Goal: Task Accomplishment & Management: Complete application form

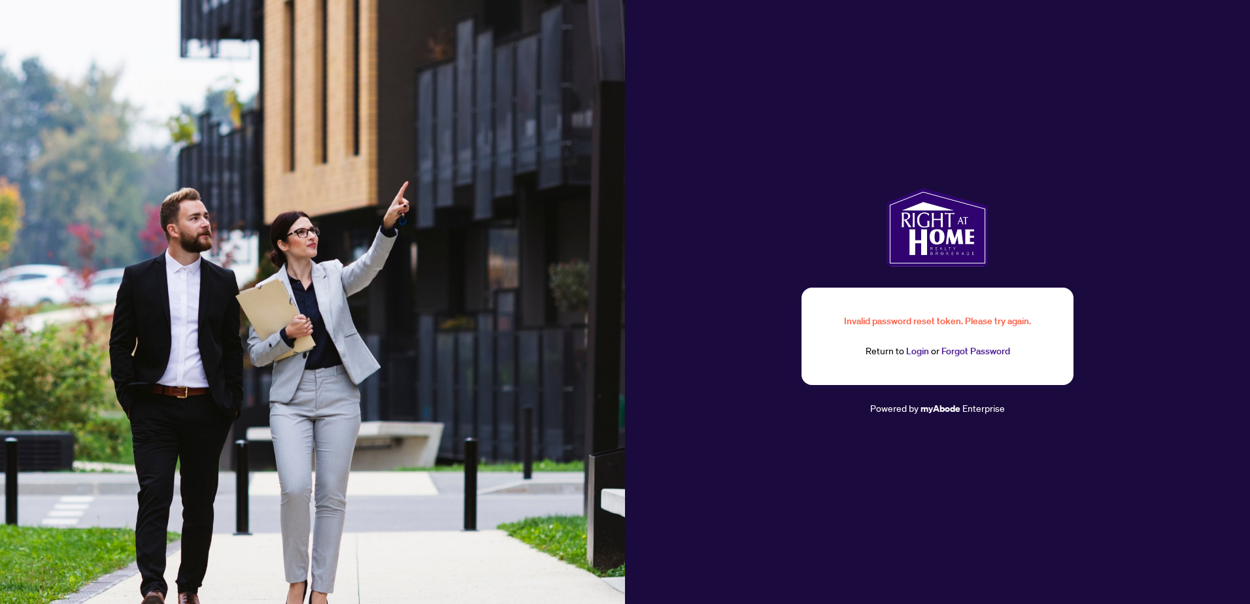
click at [958, 351] on link "Forgot Password" at bounding box center [975, 351] width 69 height 12
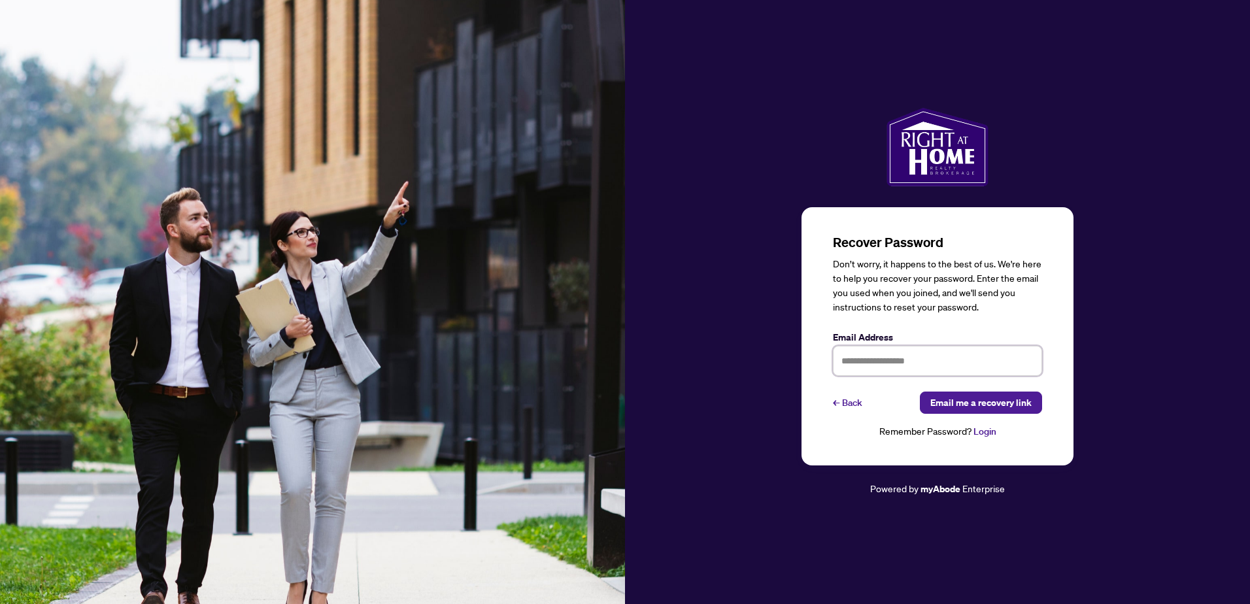
click at [874, 367] on input "text" at bounding box center [937, 361] width 209 height 30
type input "**********"
click at [970, 406] on span "Email me a recovery link" at bounding box center [980, 402] width 101 height 21
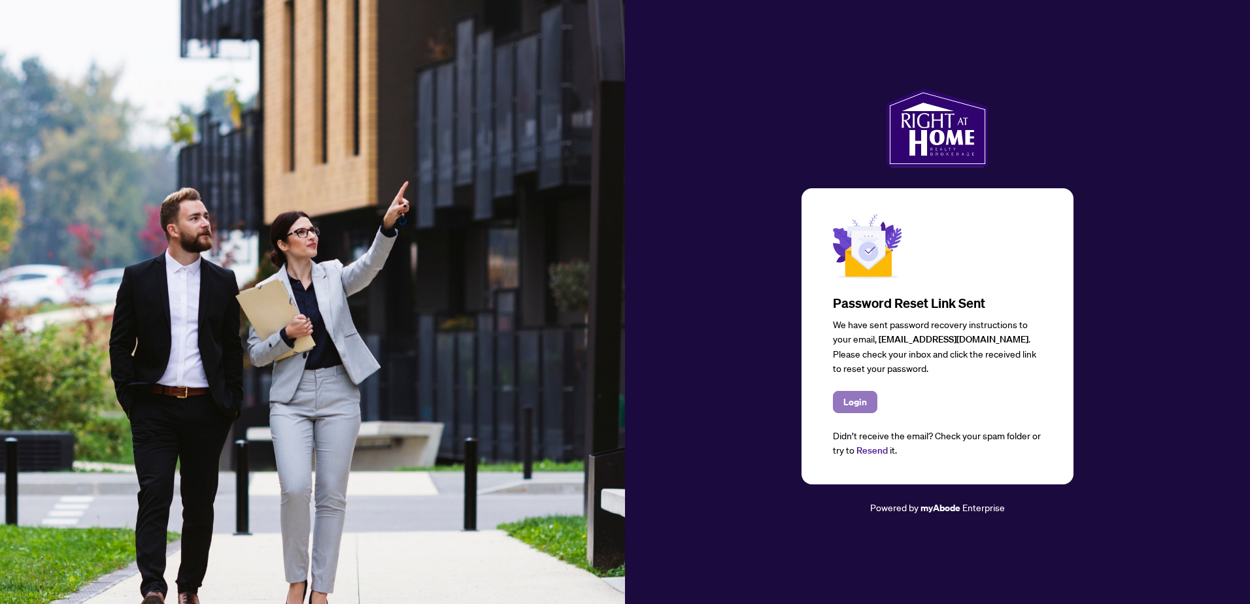
click at [845, 405] on span "Login" at bounding box center [855, 402] width 24 height 21
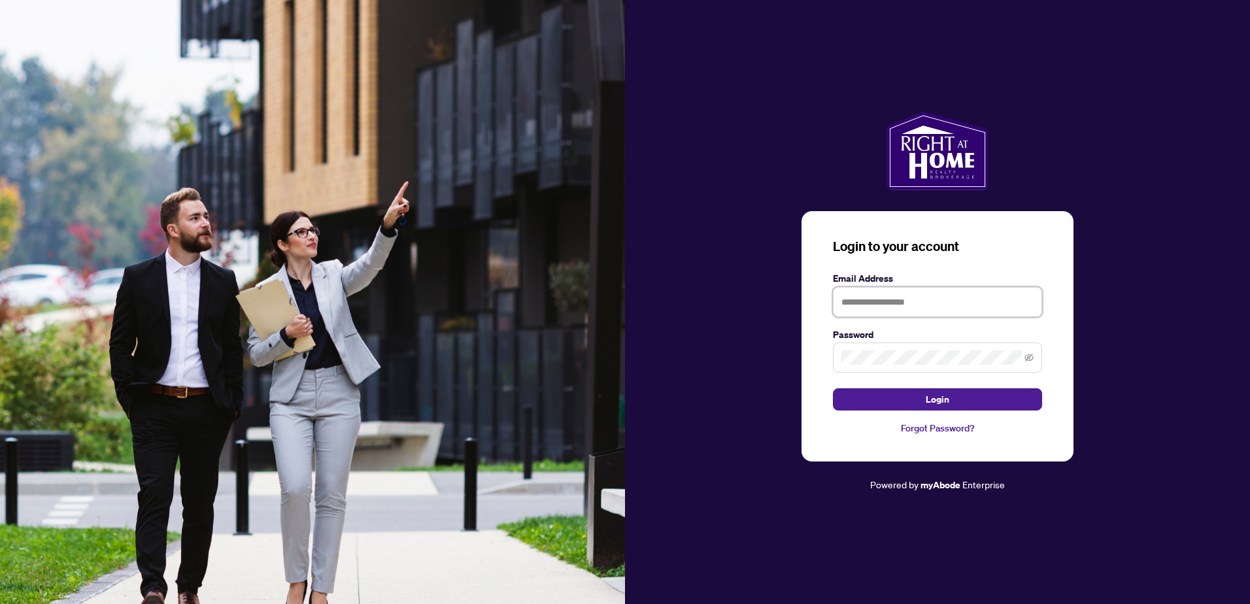
click at [866, 305] on input "text" at bounding box center [937, 302] width 209 height 30
type input "**********"
click at [981, 401] on button "Login" at bounding box center [937, 399] width 209 height 22
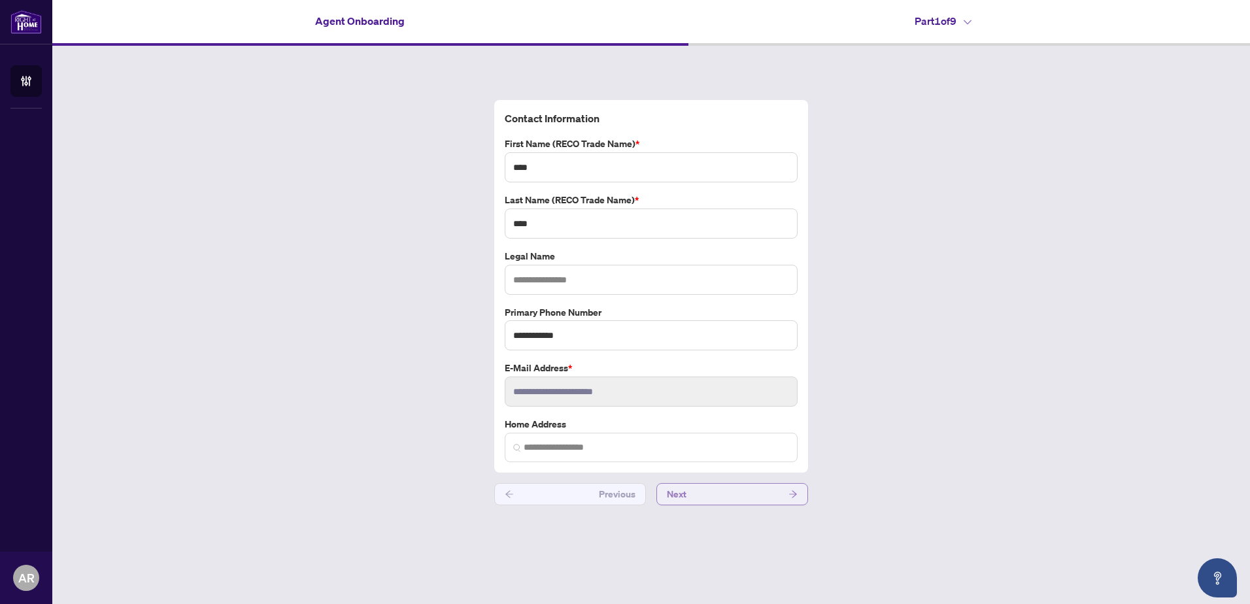
click at [700, 493] on button "Next" at bounding box center [732, 494] width 152 height 22
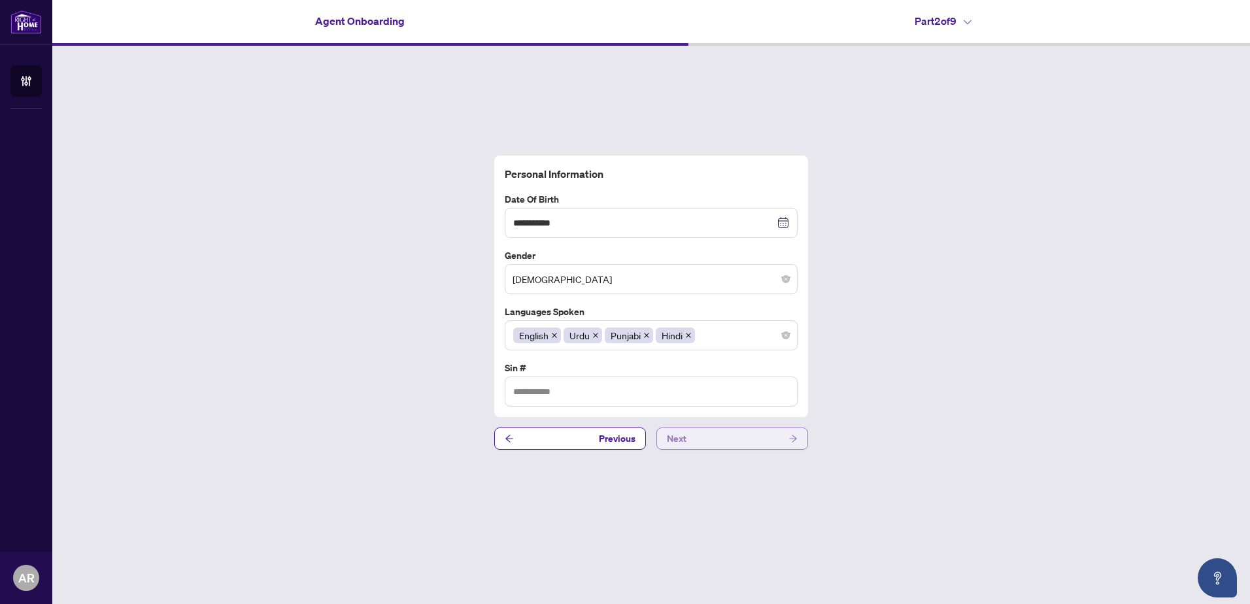
click at [702, 441] on button "Next" at bounding box center [732, 439] width 152 height 22
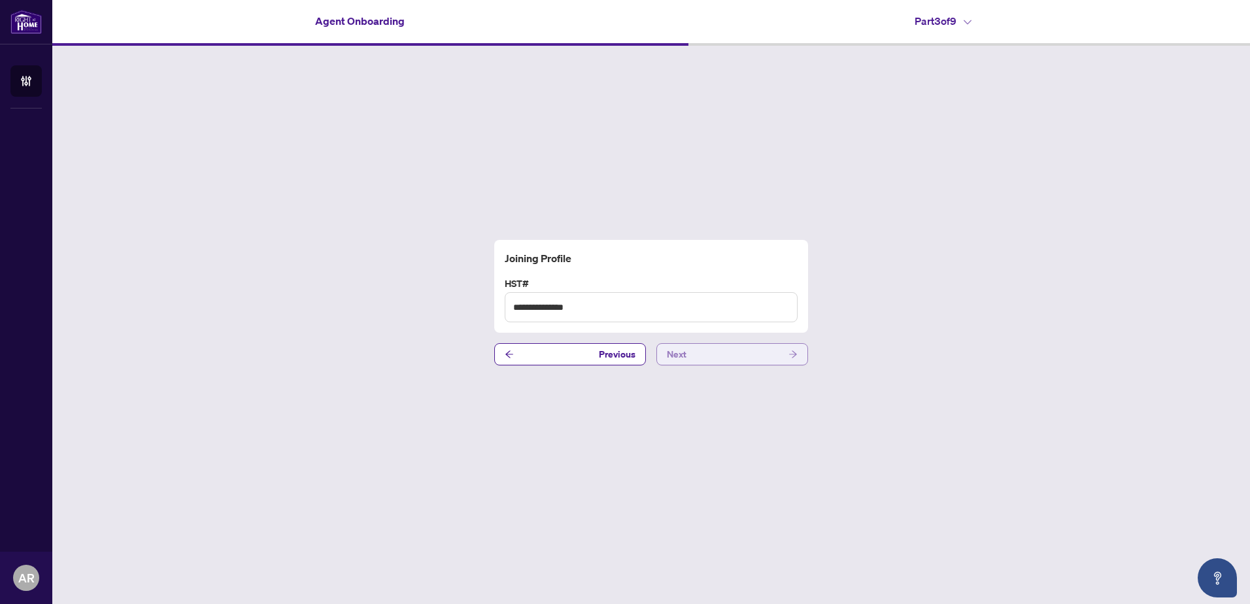
click at [706, 352] on button "Next" at bounding box center [732, 354] width 152 height 22
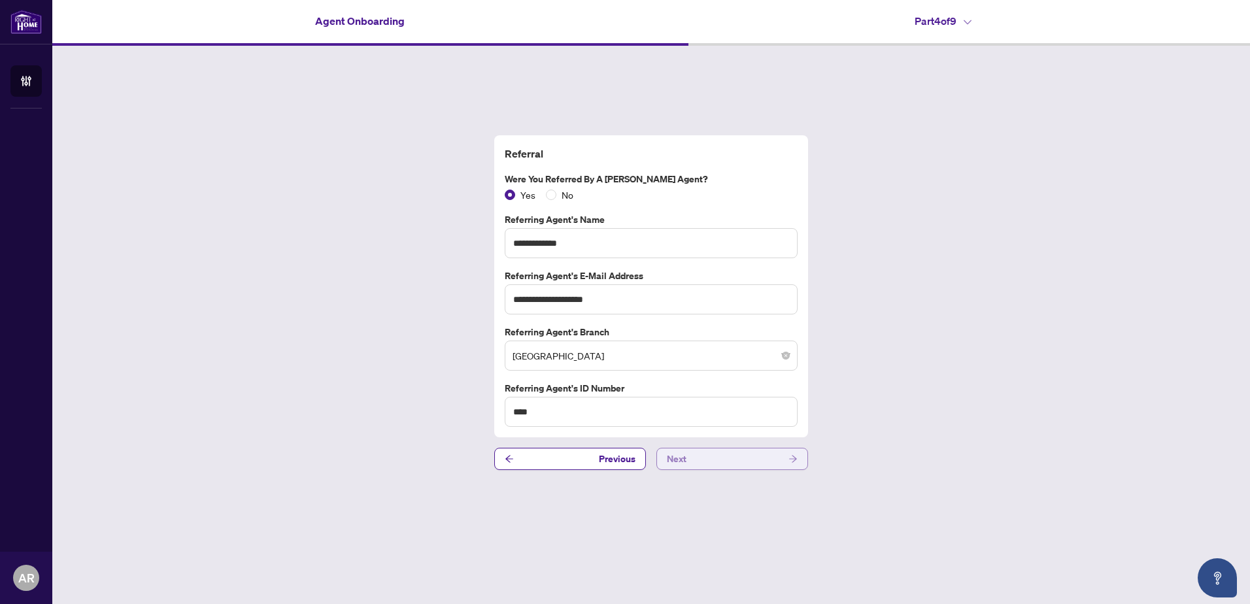
click at [698, 460] on button "Next" at bounding box center [732, 459] width 152 height 22
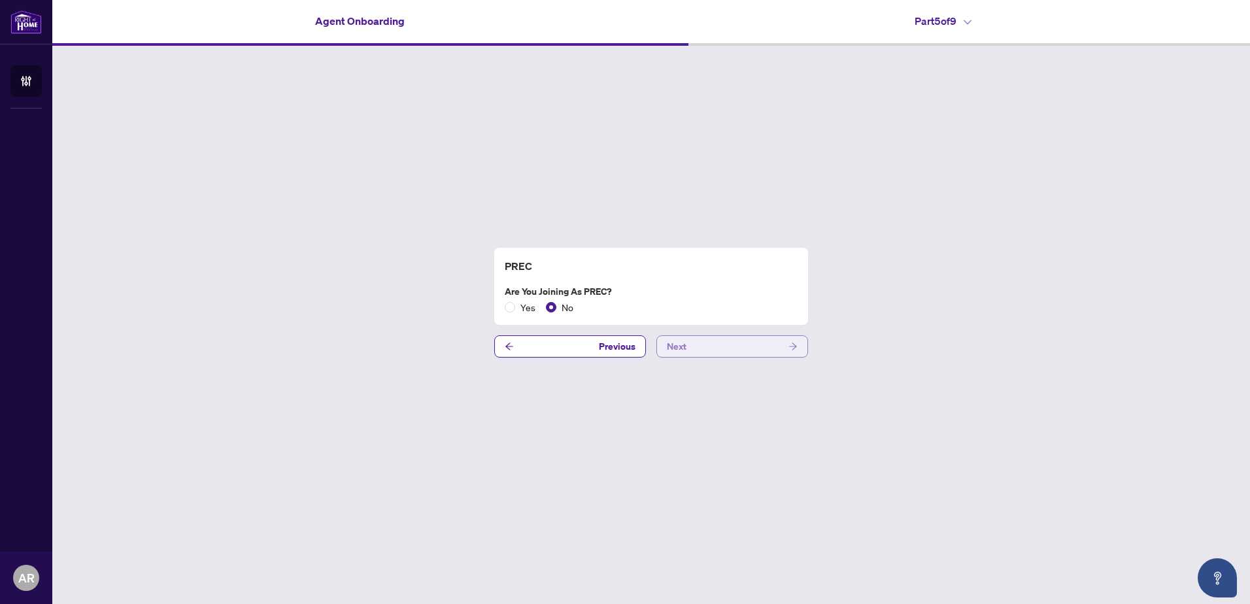
click at [698, 346] on button "Next" at bounding box center [732, 346] width 152 height 22
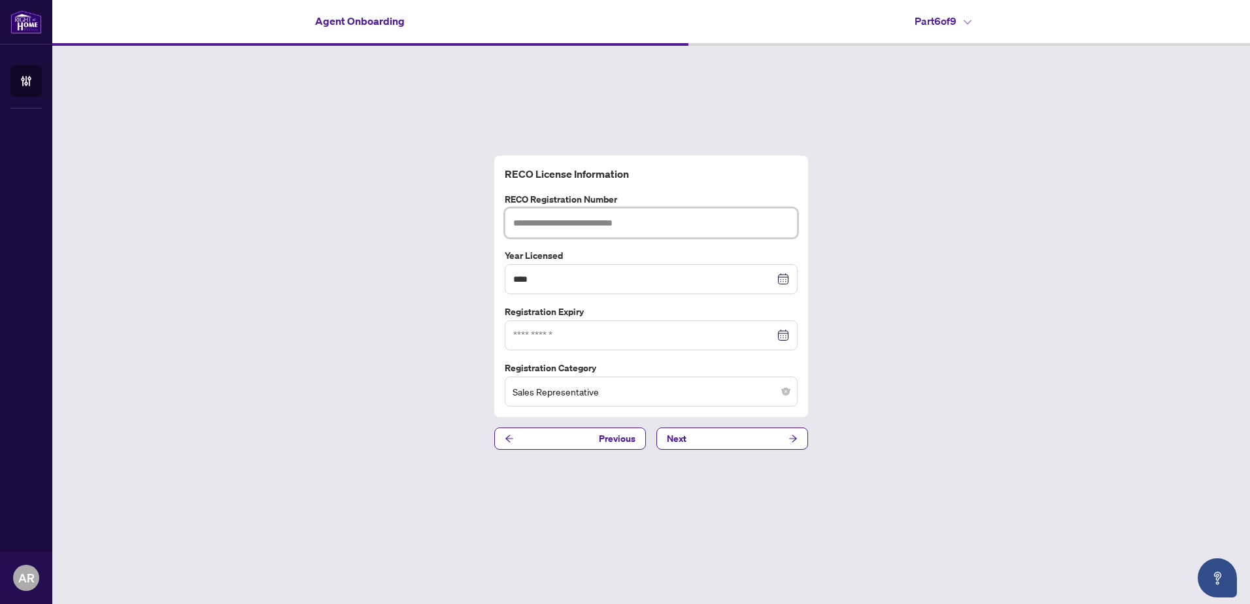
click at [585, 221] on input "text" at bounding box center [651, 223] width 293 height 30
paste input "*******"
type input "*******"
click at [785, 335] on div at bounding box center [651, 335] width 276 height 14
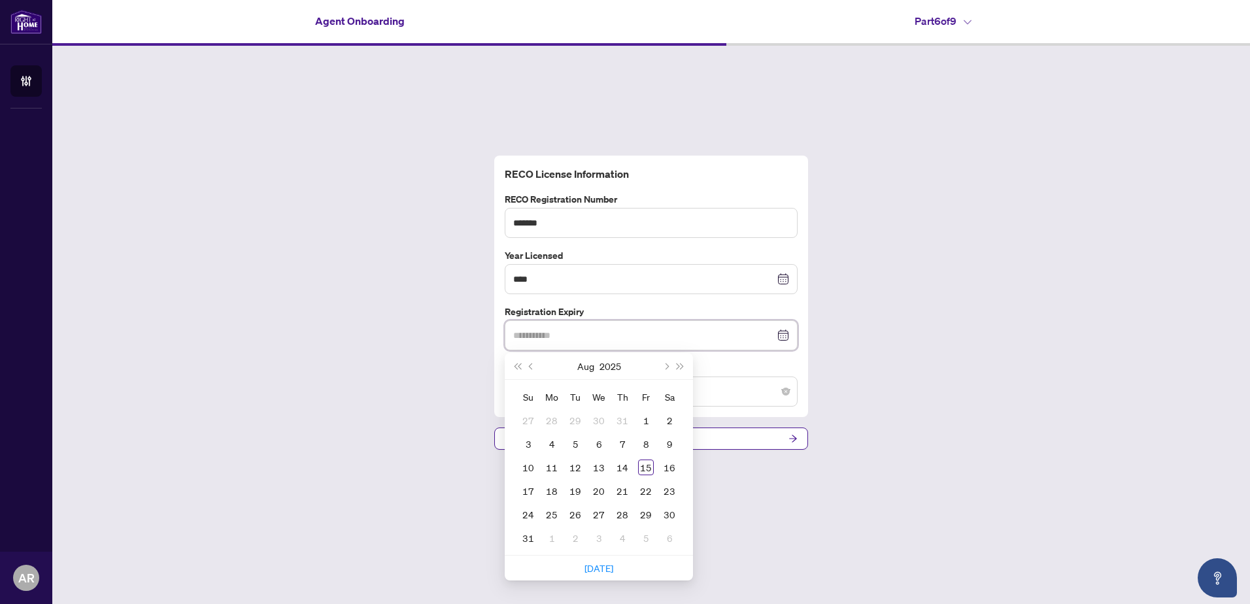
type input "**********"
click at [610, 367] on button "2025" at bounding box center [611, 366] width 22 height 26
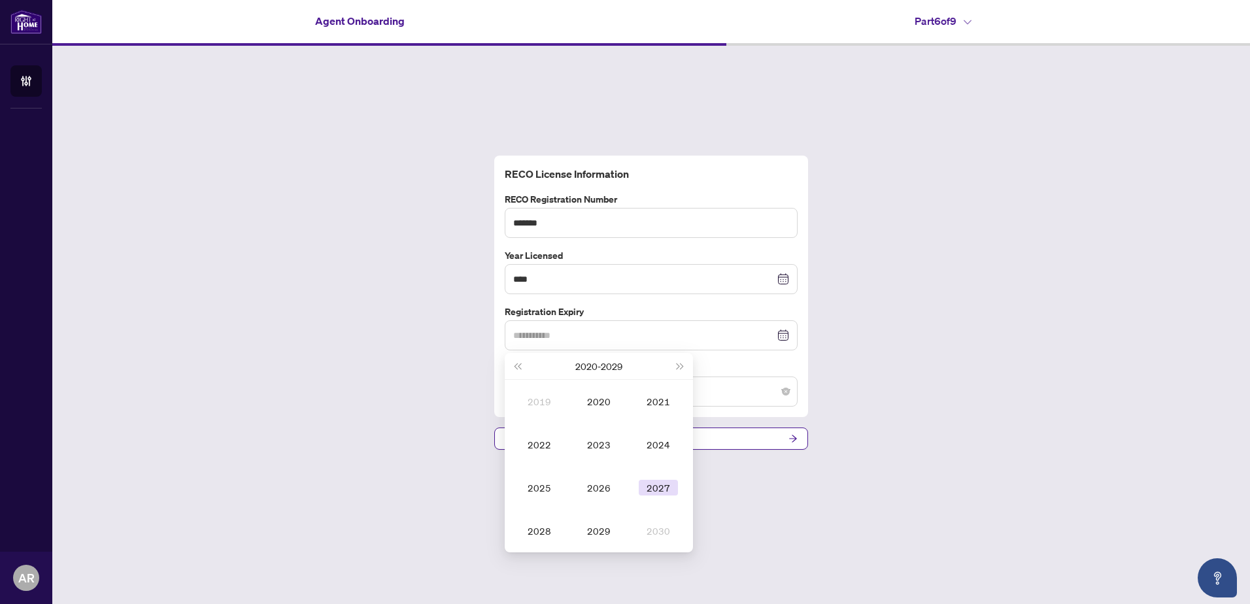
click at [657, 488] on div "2027" at bounding box center [658, 488] width 39 height 16
click at [606, 487] on div "Aug" at bounding box center [598, 488] width 39 height 16
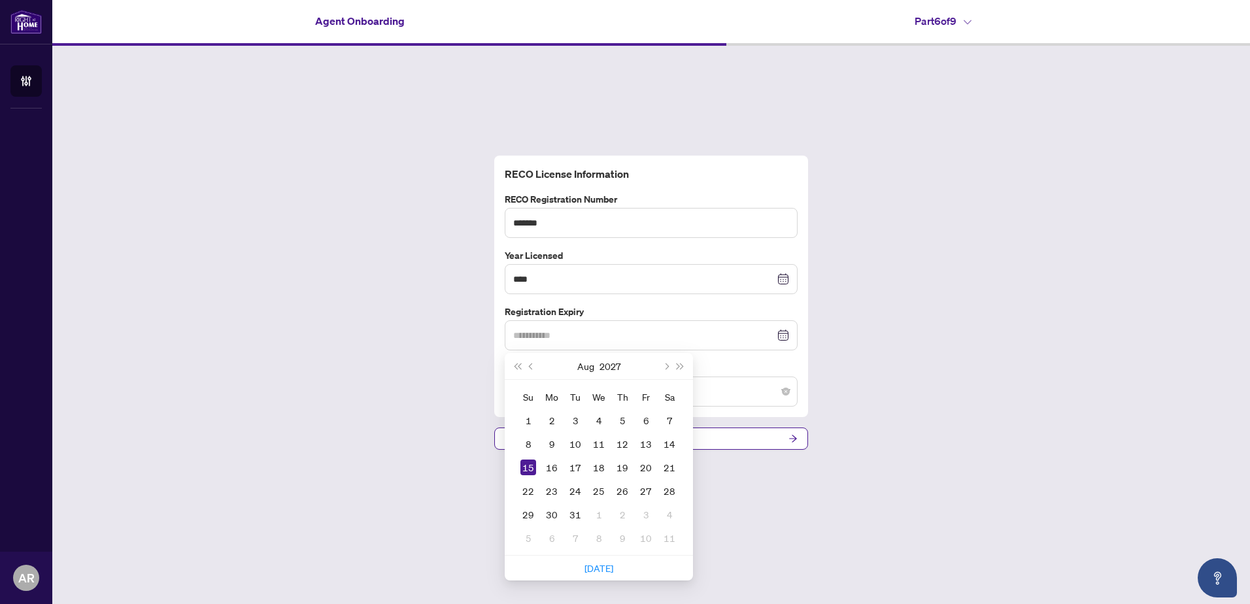
type input "**********"
click at [528, 466] on div "15" at bounding box center [528, 468] width 16 height 16
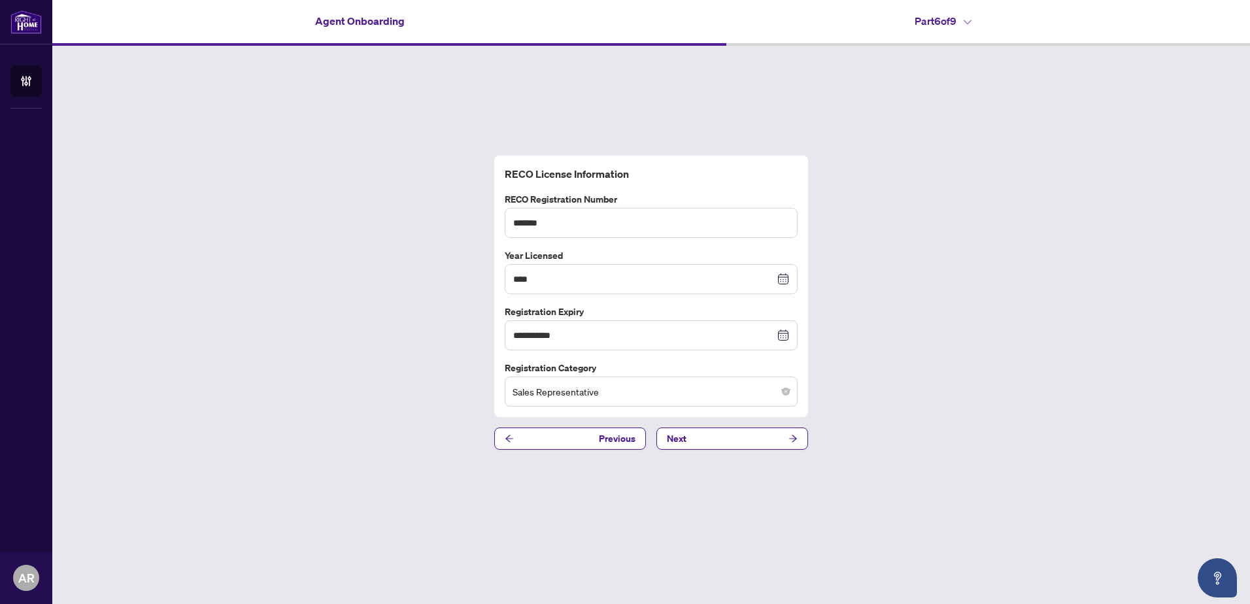
click at [690, 391] on span "Sales Representative" at bounding box center [651, 391] width 277 height 25
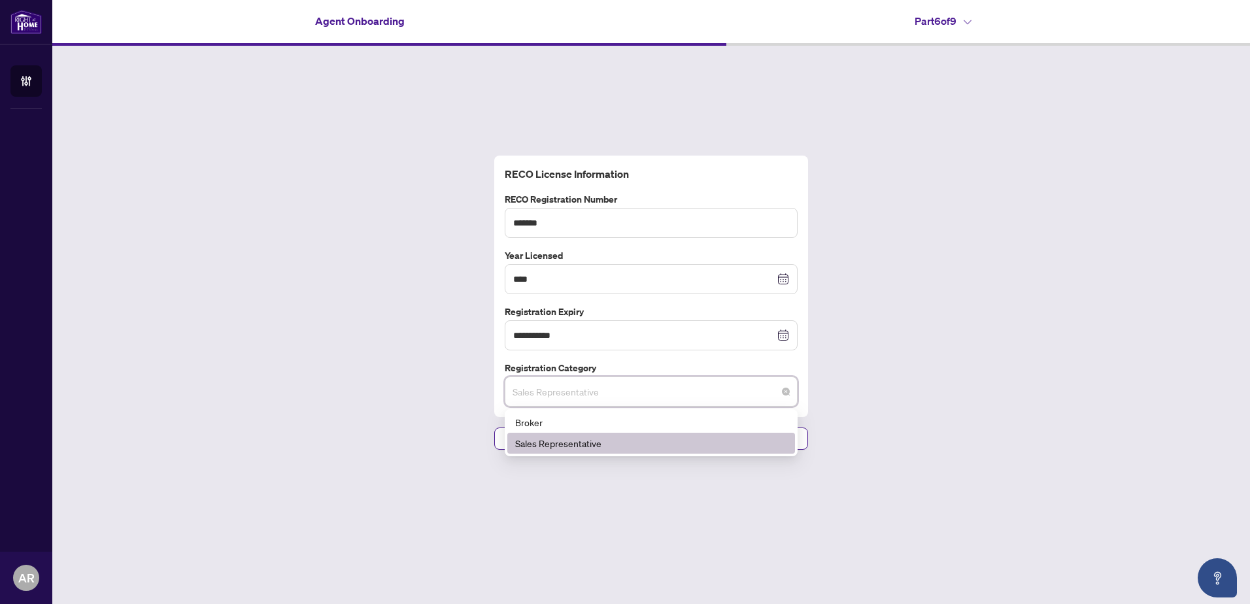
click at [567, 443] on div "Sales Representative" at bounding box center [651, 443] width 272 height 14
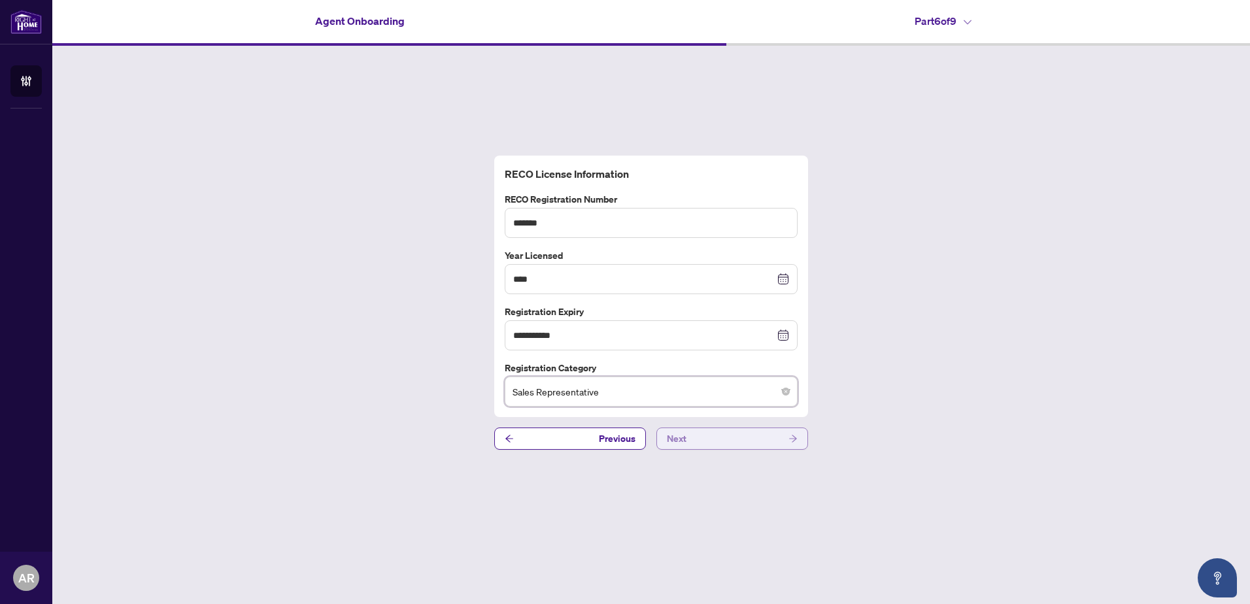
click at [687, 441] on button "Next" at bounding box center [732, 439] width 152 height 22
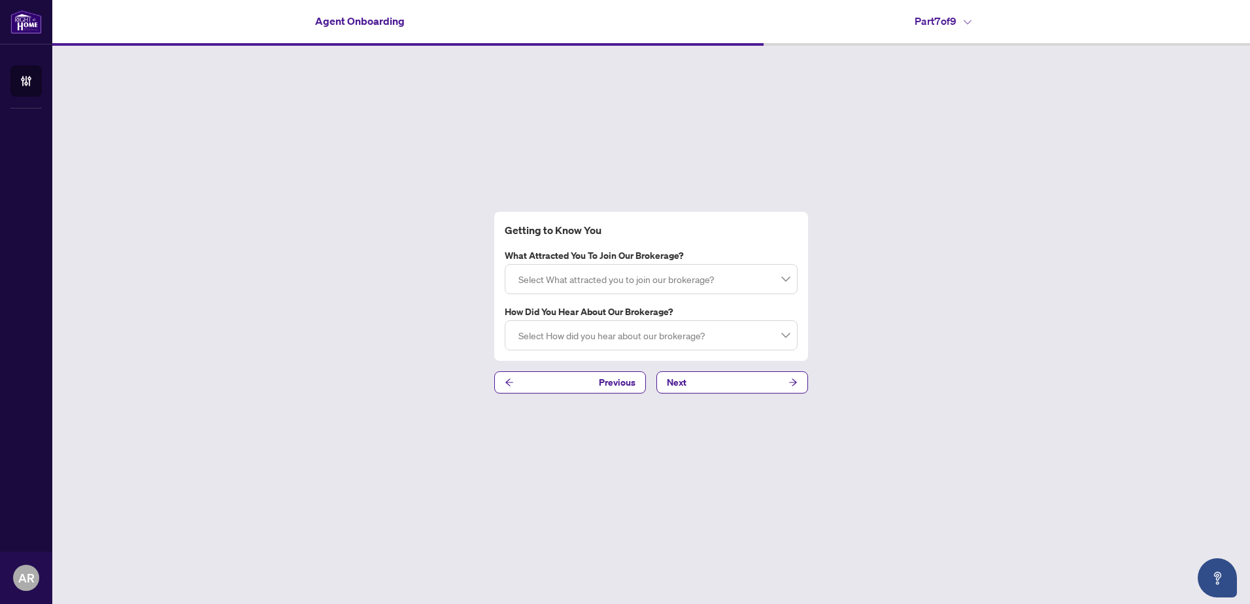
click at [579, 279] on div at bounding box center [651, 279] width 276 height 24
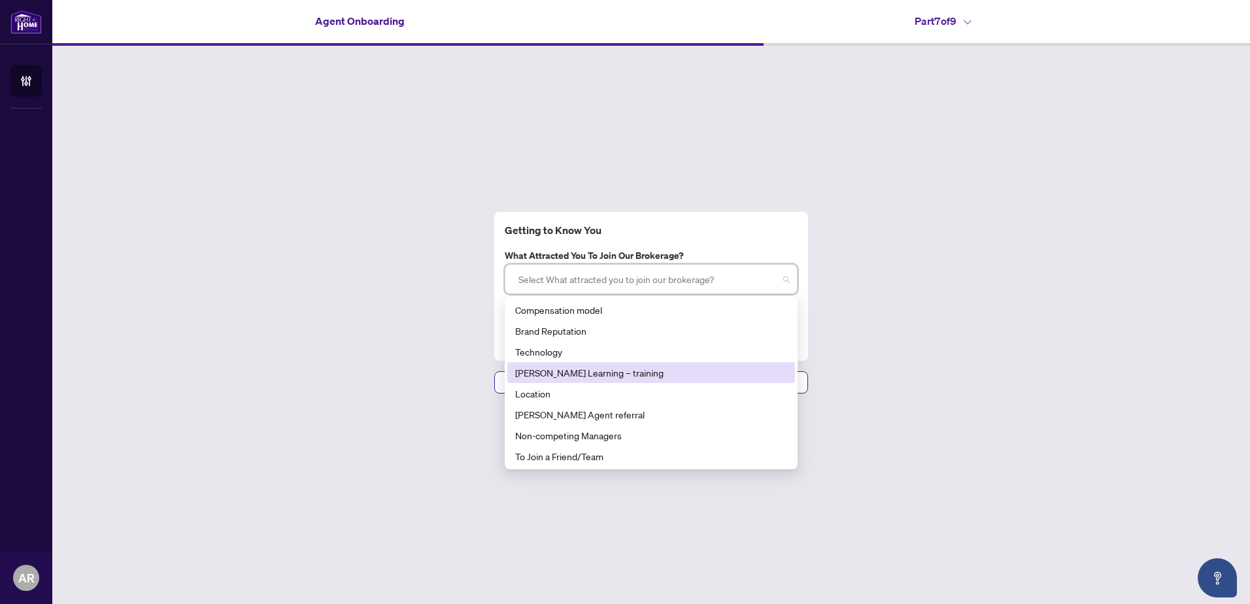
click at [580, 370] on div "[PERSON_NAME] Learning – training" at bounding box center [651, 372] width 272 height 14
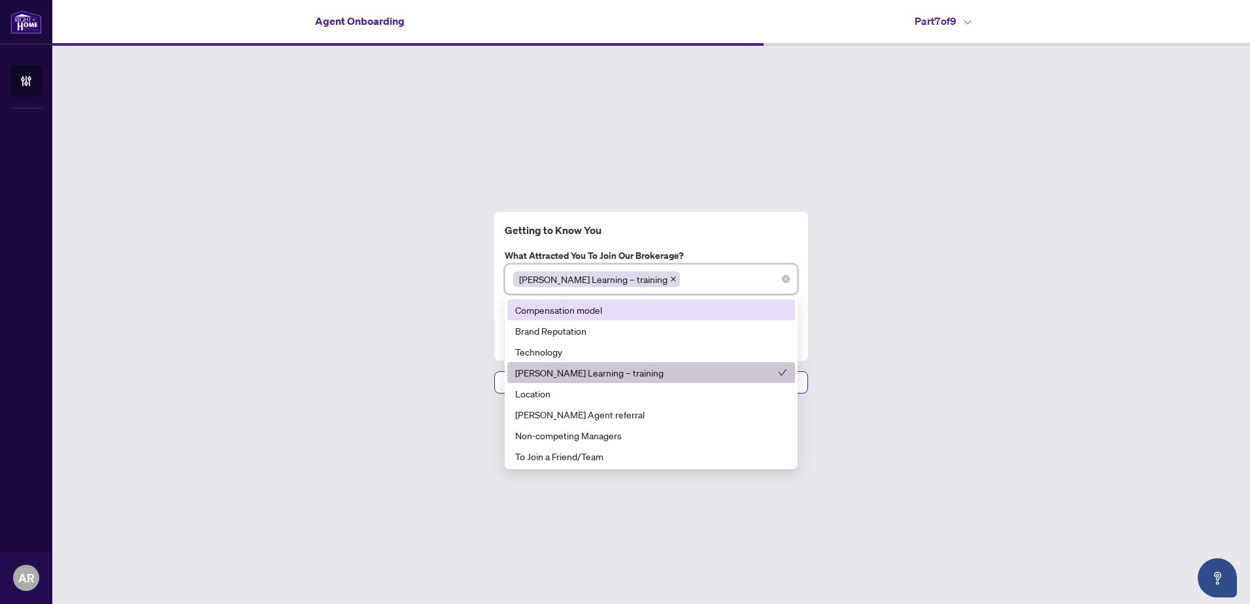
click at [567, 307] on div "Compensation model" at bounding box center [651, 310] width 272 height 14
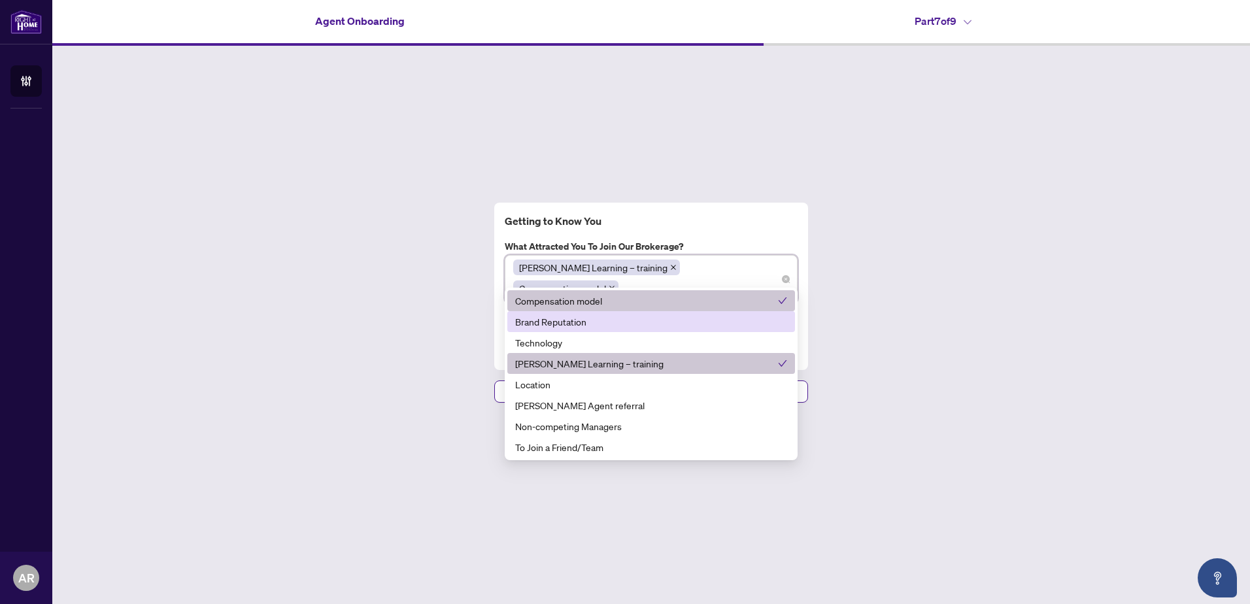
click at [560, 329] on div "Brand Reputation" at bounding box center [651, 321] width 272 height 14
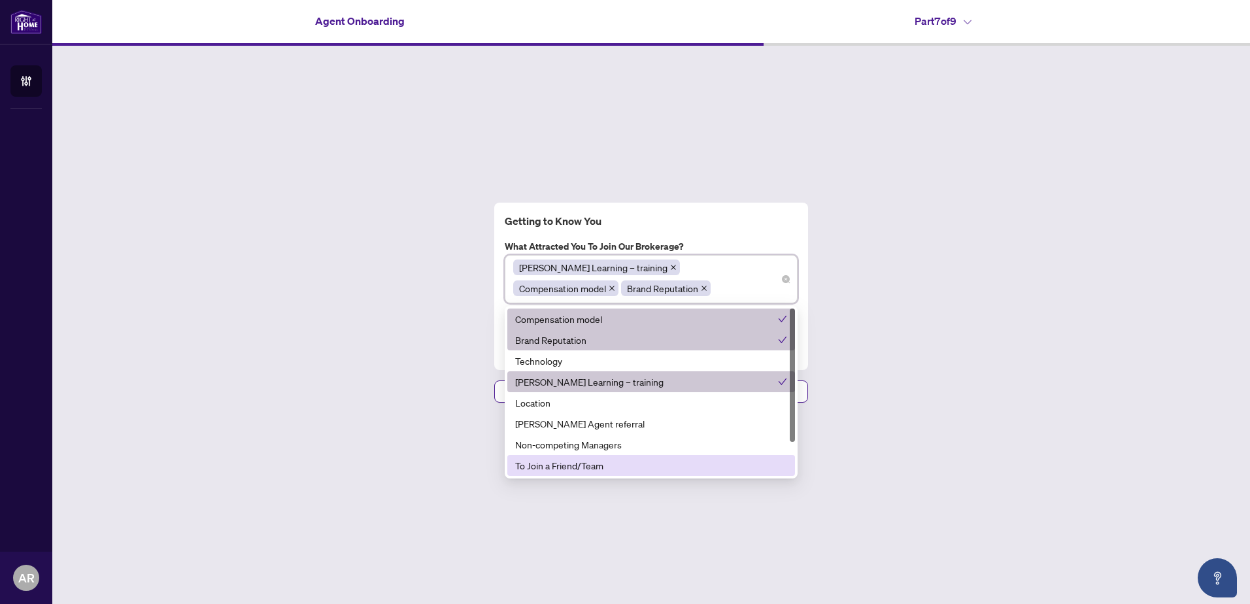
click at [545, 469] on div "To Join a Friend/Team" at bounding box center [651, 465] width 272 height 14
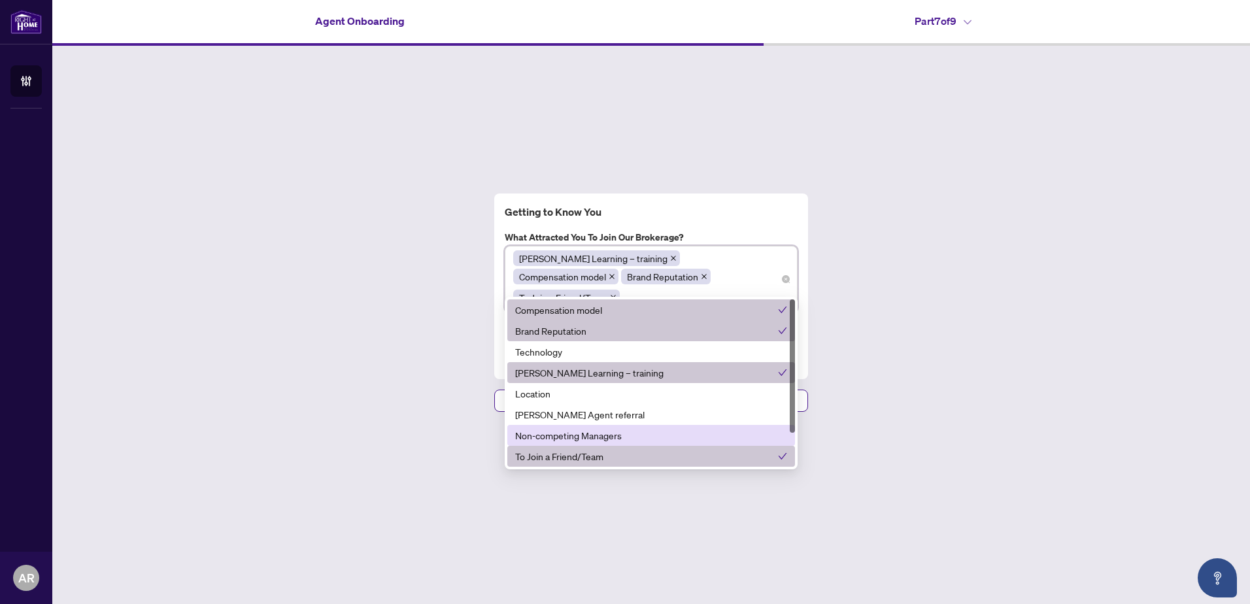
click at [972, 371] on div "Getting to Know You What attracted you to join our brokerage? [PERSON_NAME] Lea…" at bounding box center [651, 303] width 1198 height 514
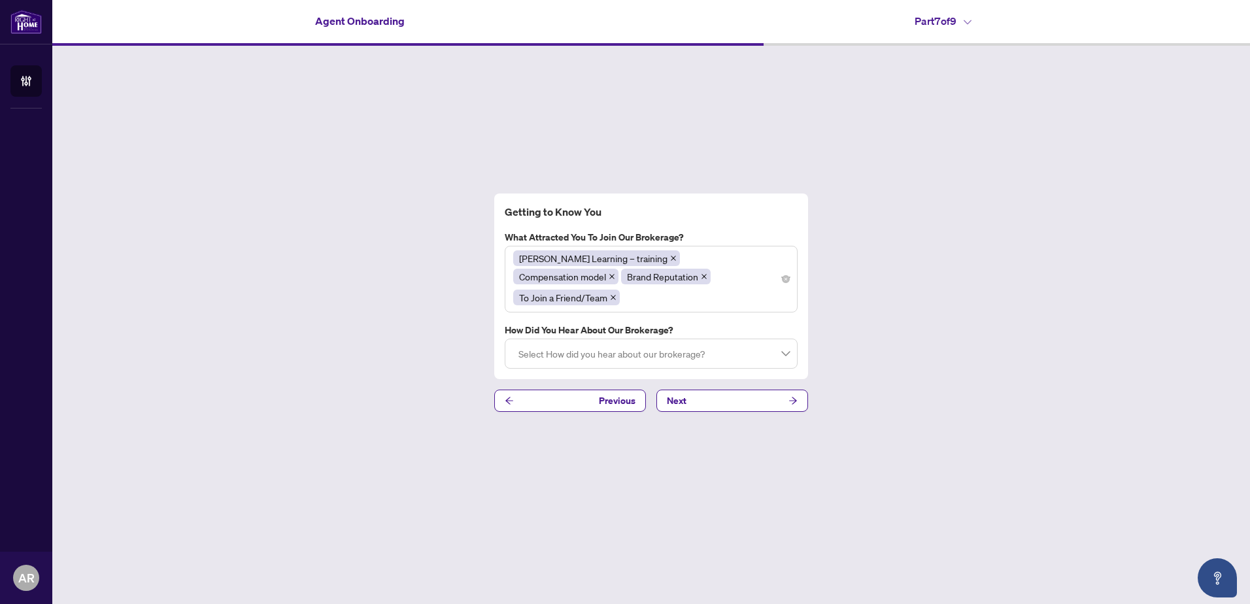
click at [787, 343] on div at bounding box center [651, 354] width 276 height 24
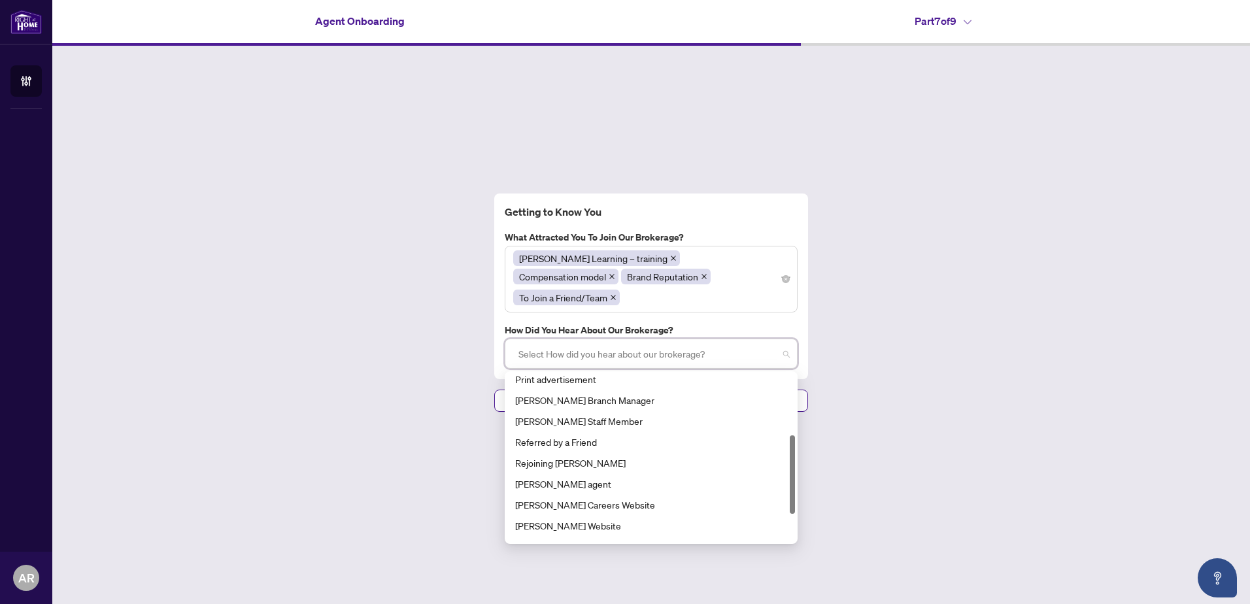
scroll to position [188, 0]
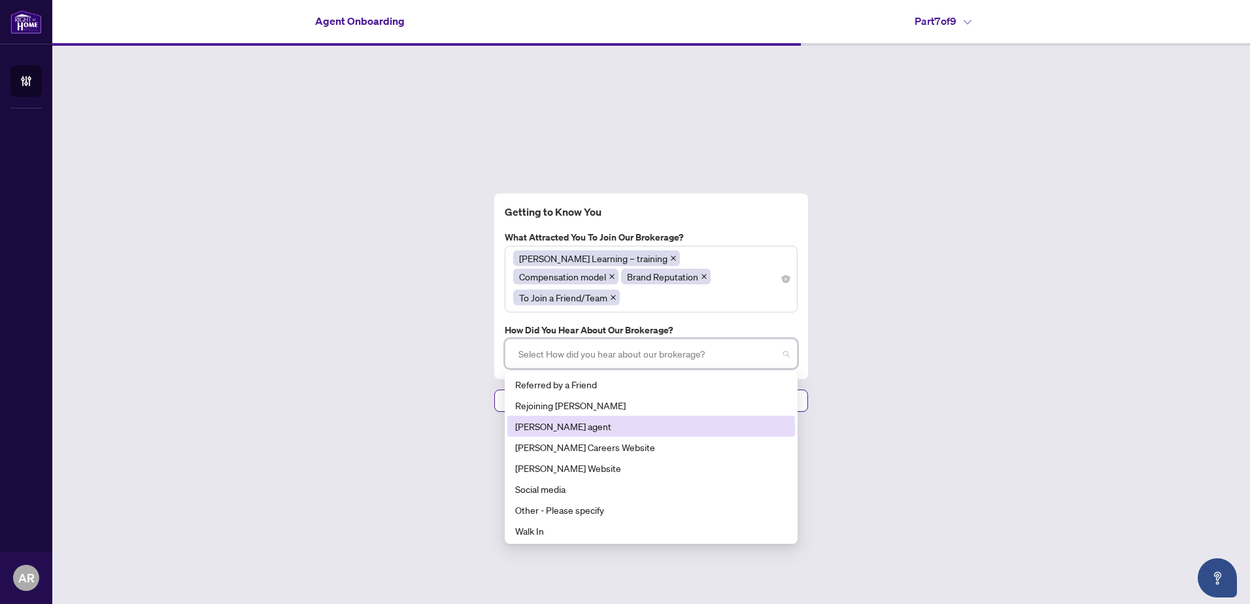
click at [554, 419] on div "[PERSON_NAME] agent" at bounding box center [651, 426] width 272 height 14
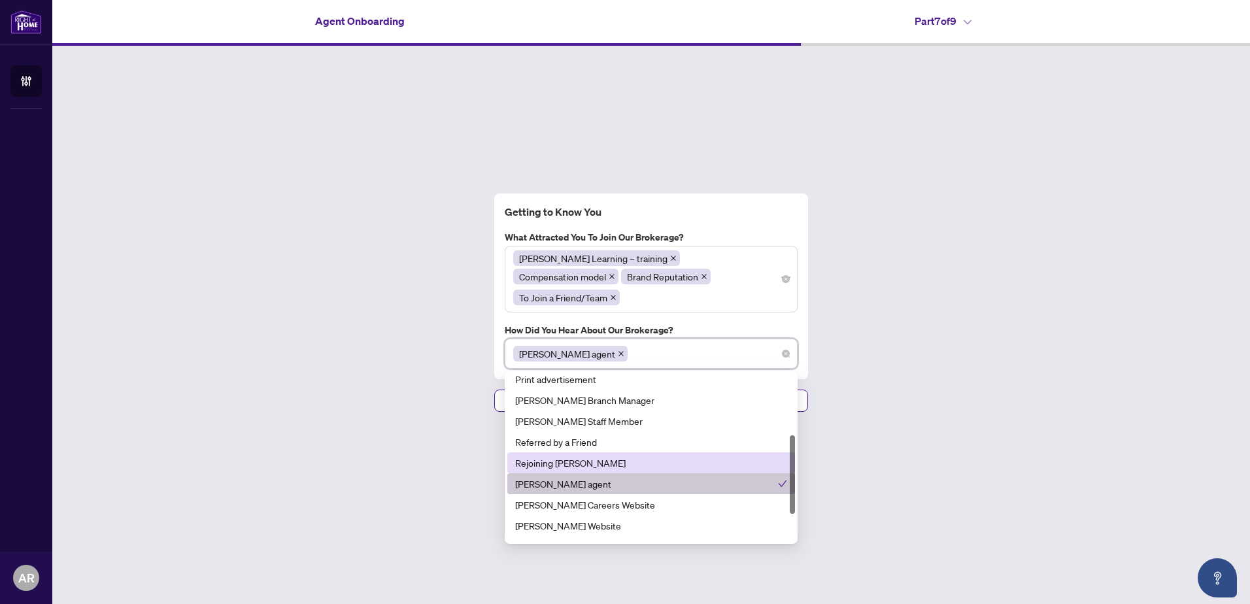
scroll to position [65, 0]
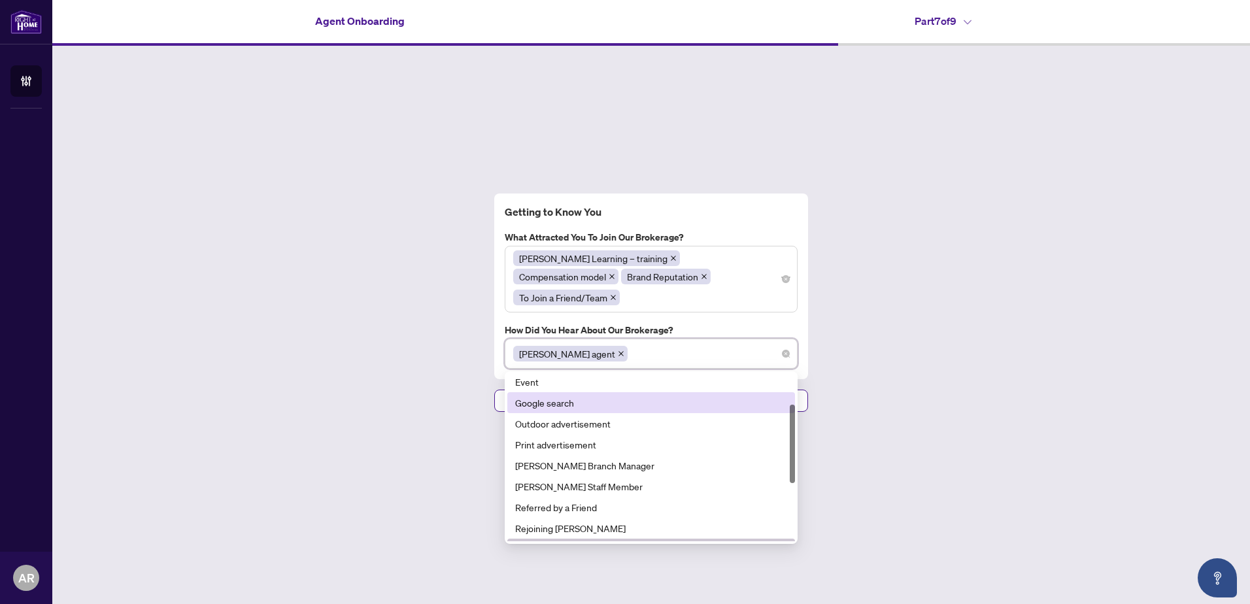
click at [589, 396] on div "Google search" at bounding box center [651, 403] width 272 height 14
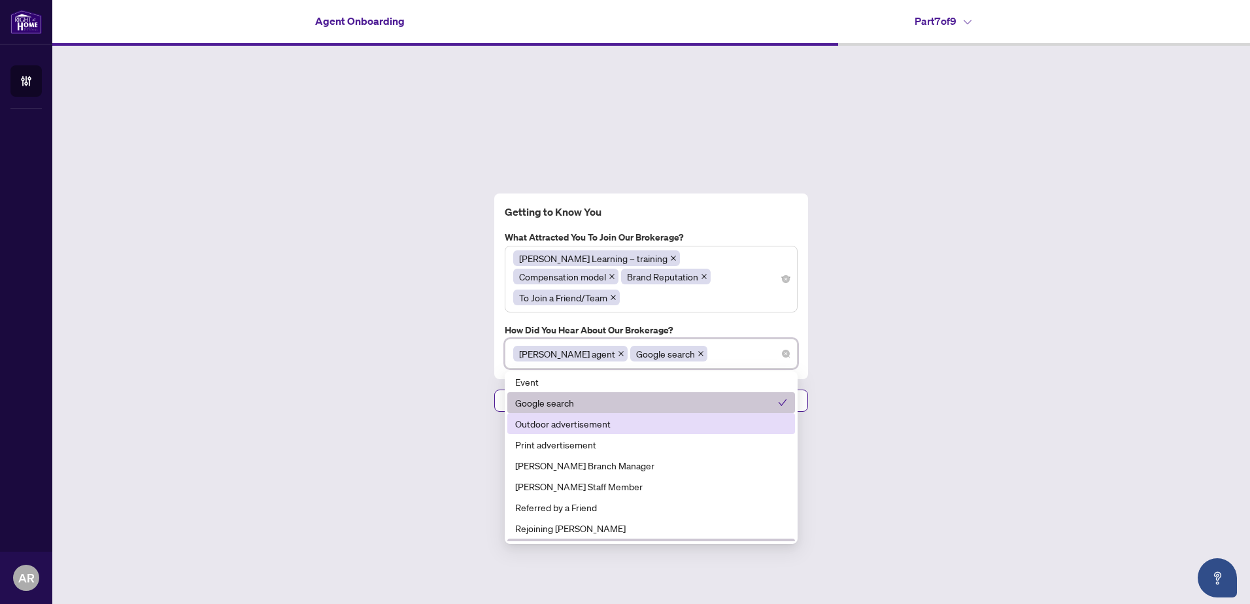
click at [599, 416] on div "Outdoor advertisement" at bounding box center [651, 423] width 272 height 14
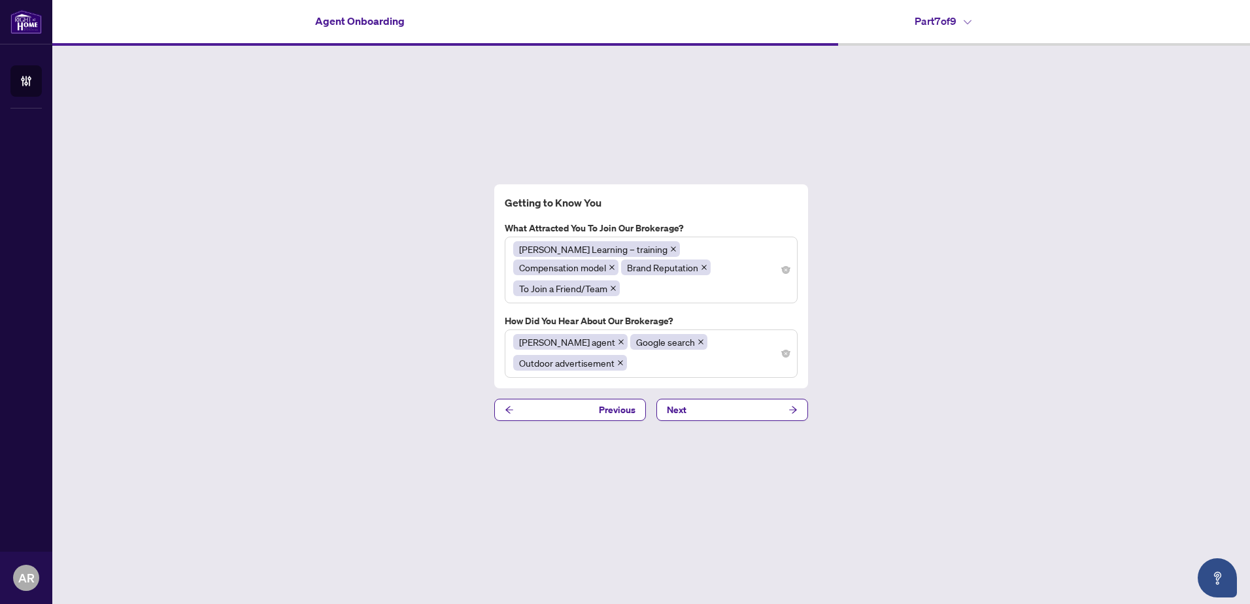
click at [1030, 397] on div "Getting to Know You What attracted you to join our brokerage? [PERSON_NAME] Lea…" at bounding box center [651, 303] width 1198 height 514
click at [743, 399] on button "Next" at bounding box center [732, 410] width 152 height 22
click at [728, 399] on button "Next" at bounding box center [732, 410] width 152 height 22
